Goal: Transaction & Acquisition: Download file/media

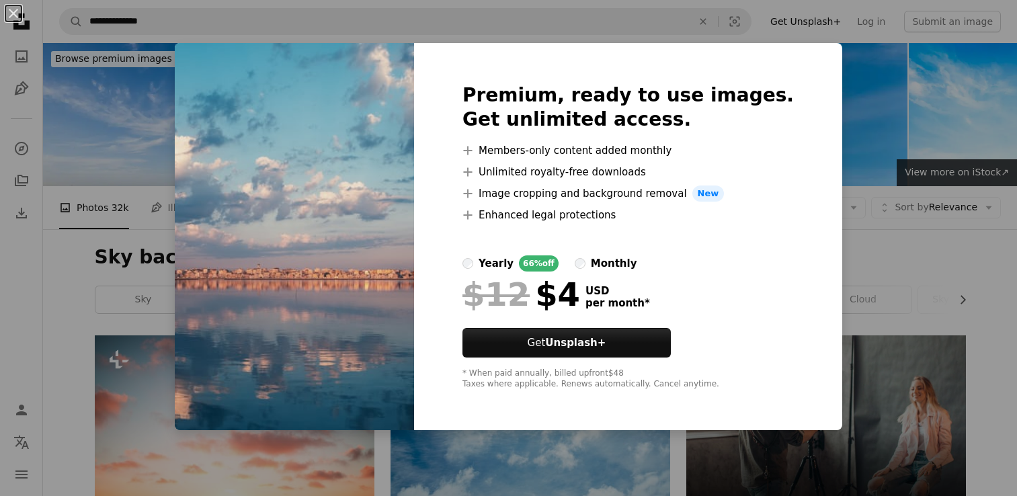
scroll to position [1178, 0]
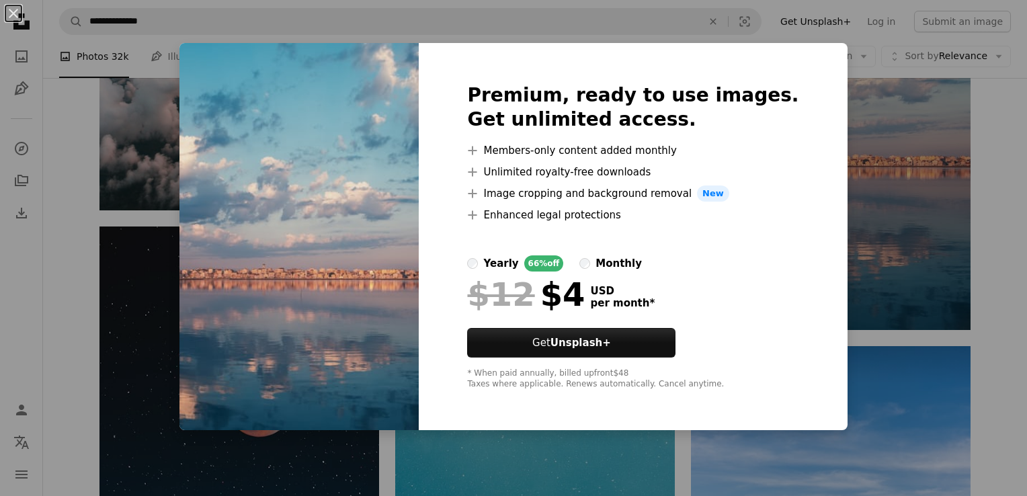
click at [537, 433] on div "An X shape Premium, ready to use images. Get unlimited access. A plus sign Memb…" at bounding box center [513, 248] width 1027 height 496
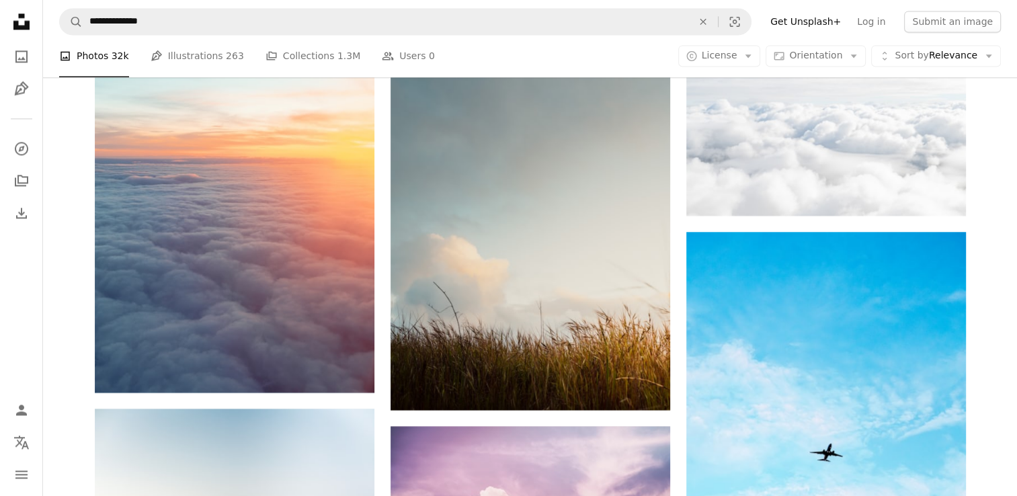
scroll to position [1909, 0]
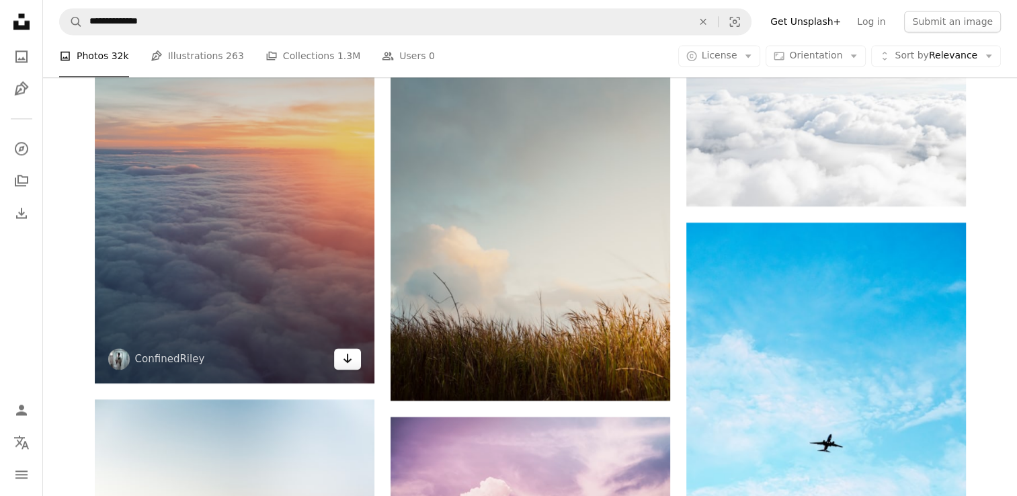
click at [349, 363] on icon "Arrow pointing down" at bounding box center [347, 358] width 11 height 16
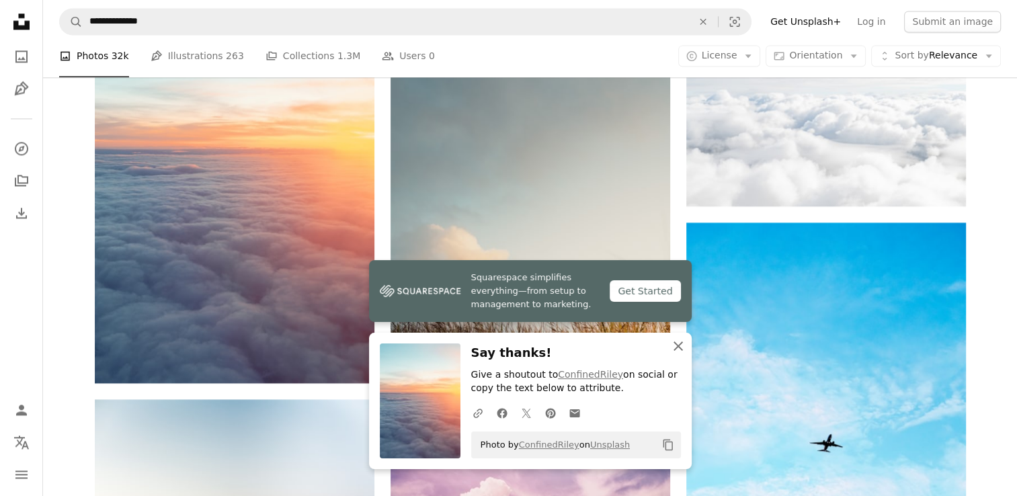
click at [681, 340] on icon "An X shape" at bounding box center [678, 346] width 16 height 16
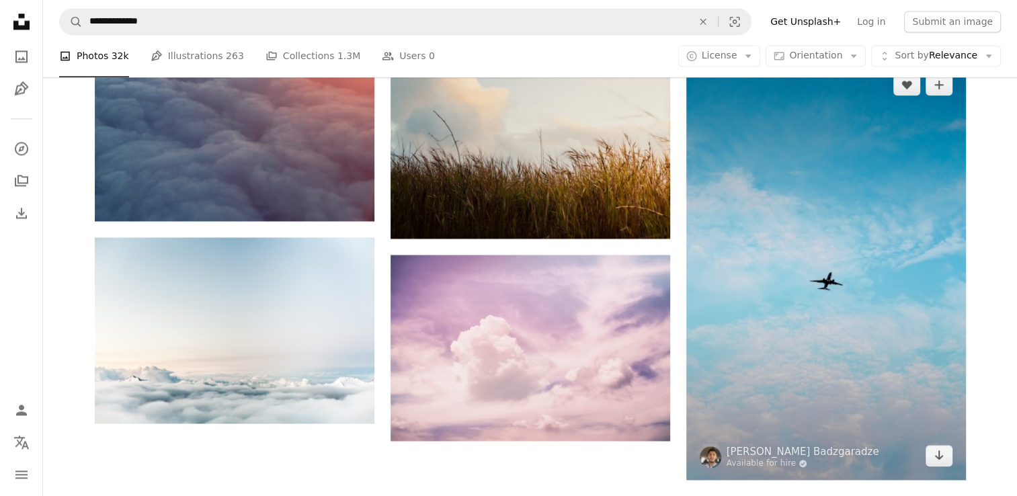
scroll to position [2072, 0]
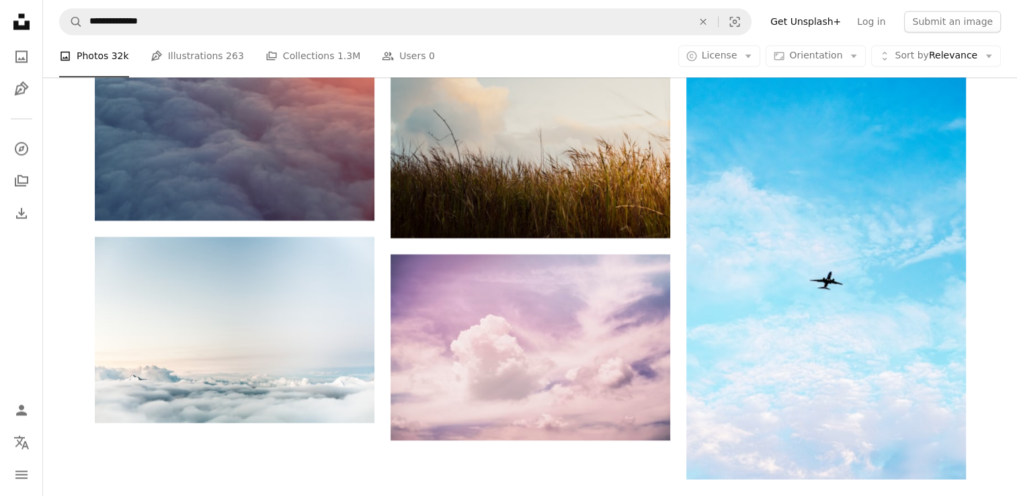
click at [1006, 486] on div at bounding box center [1006, 486] width 0 height 0
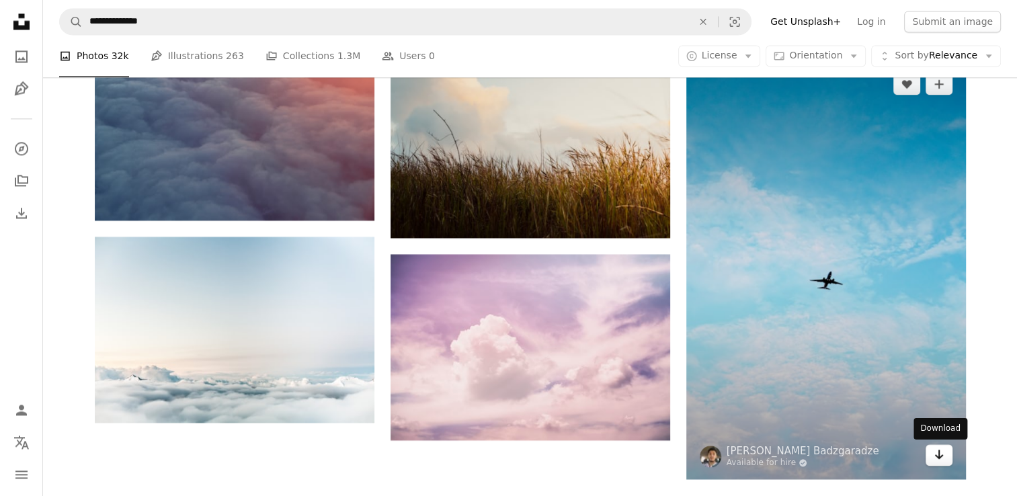
click at [943, 456] on icon "Arrow pointing down" at bounding box center [938, 454] width 11 height 16
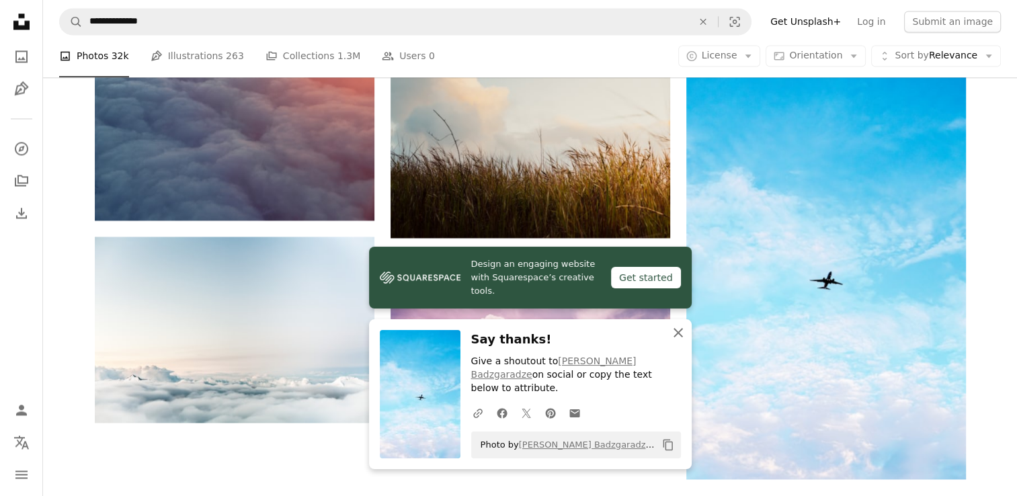
click at [682, 341] on icon "An X shape" at bounding box center [678, 333] width 16 height 16
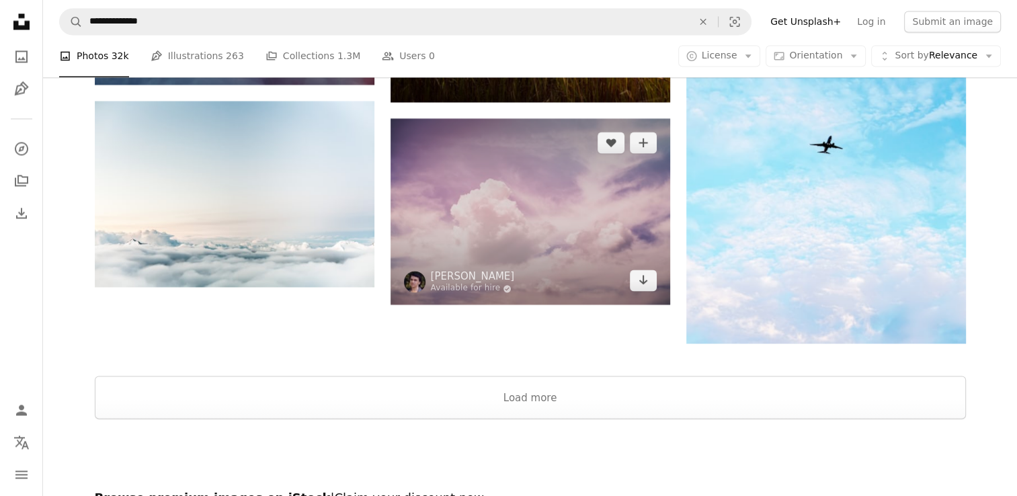
scroll to position [2171, 0]
